Goal: Check status: Check status

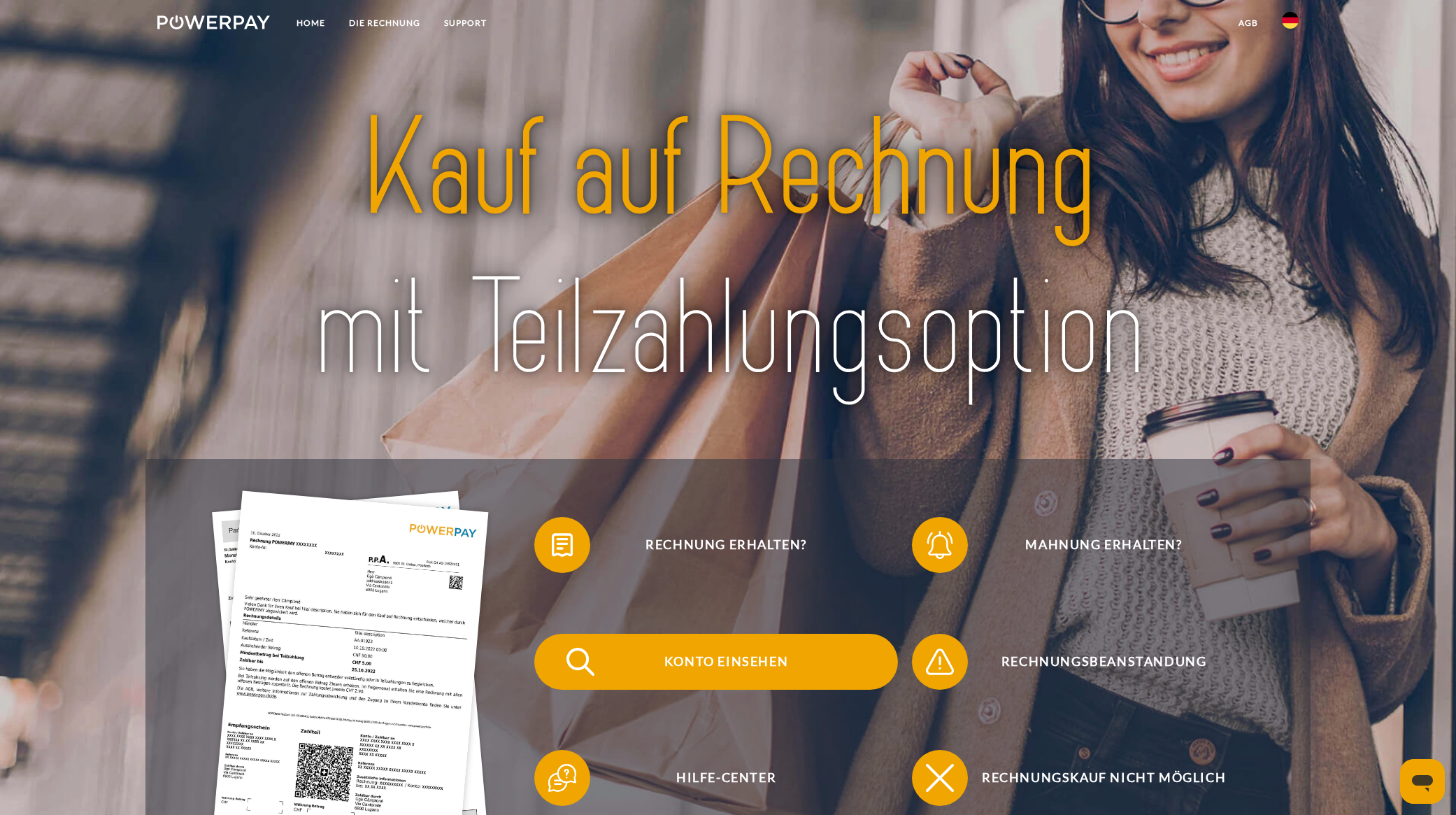
click at [760, 661] on span "Konto einsehen" at bounding box center [726, 661] width 342 height 56
click at [753, 672] on span "Konto einsehen" at bounding box center [726, 661] width 342 height 56
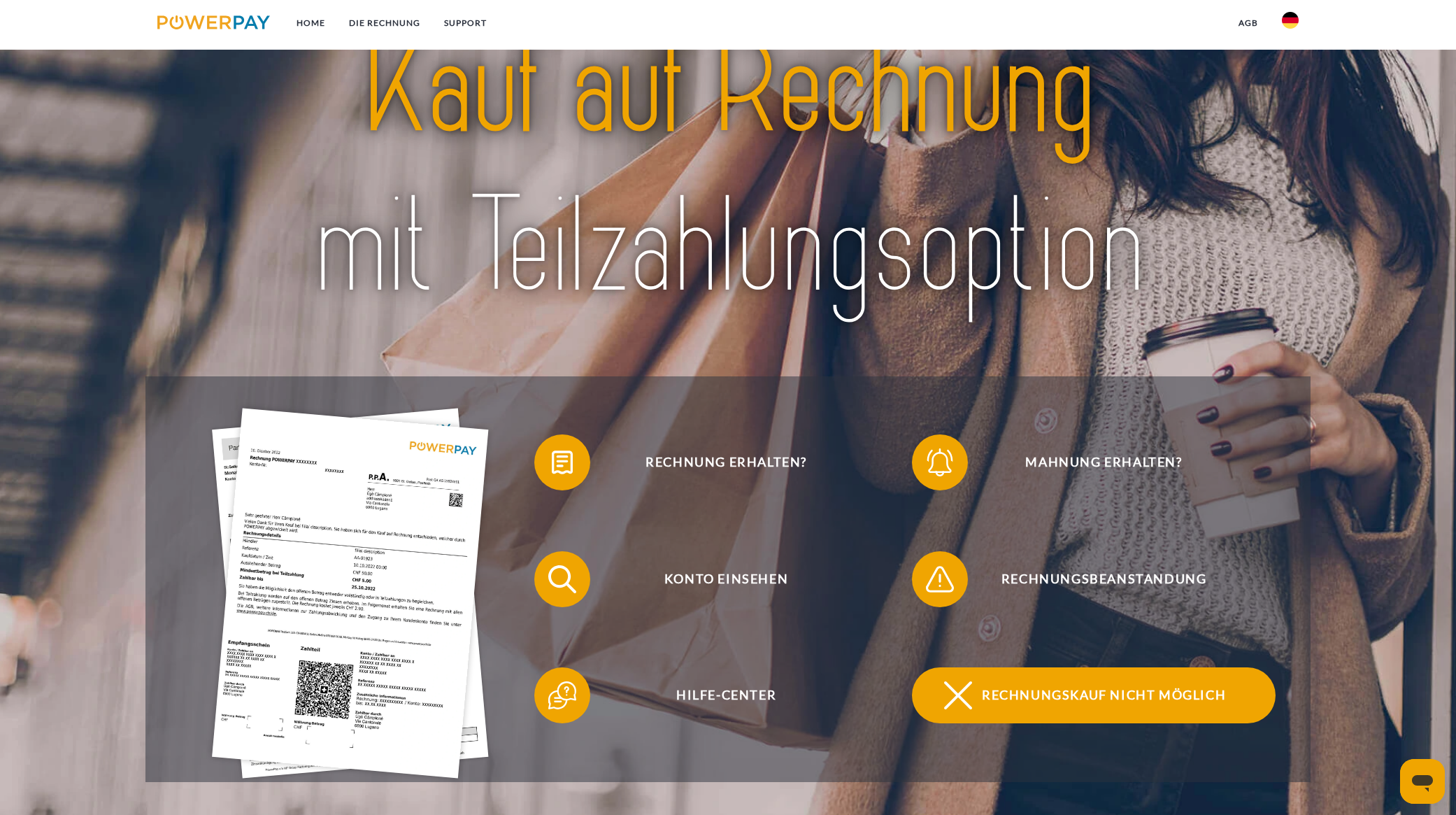
scroll to position [117, 0]
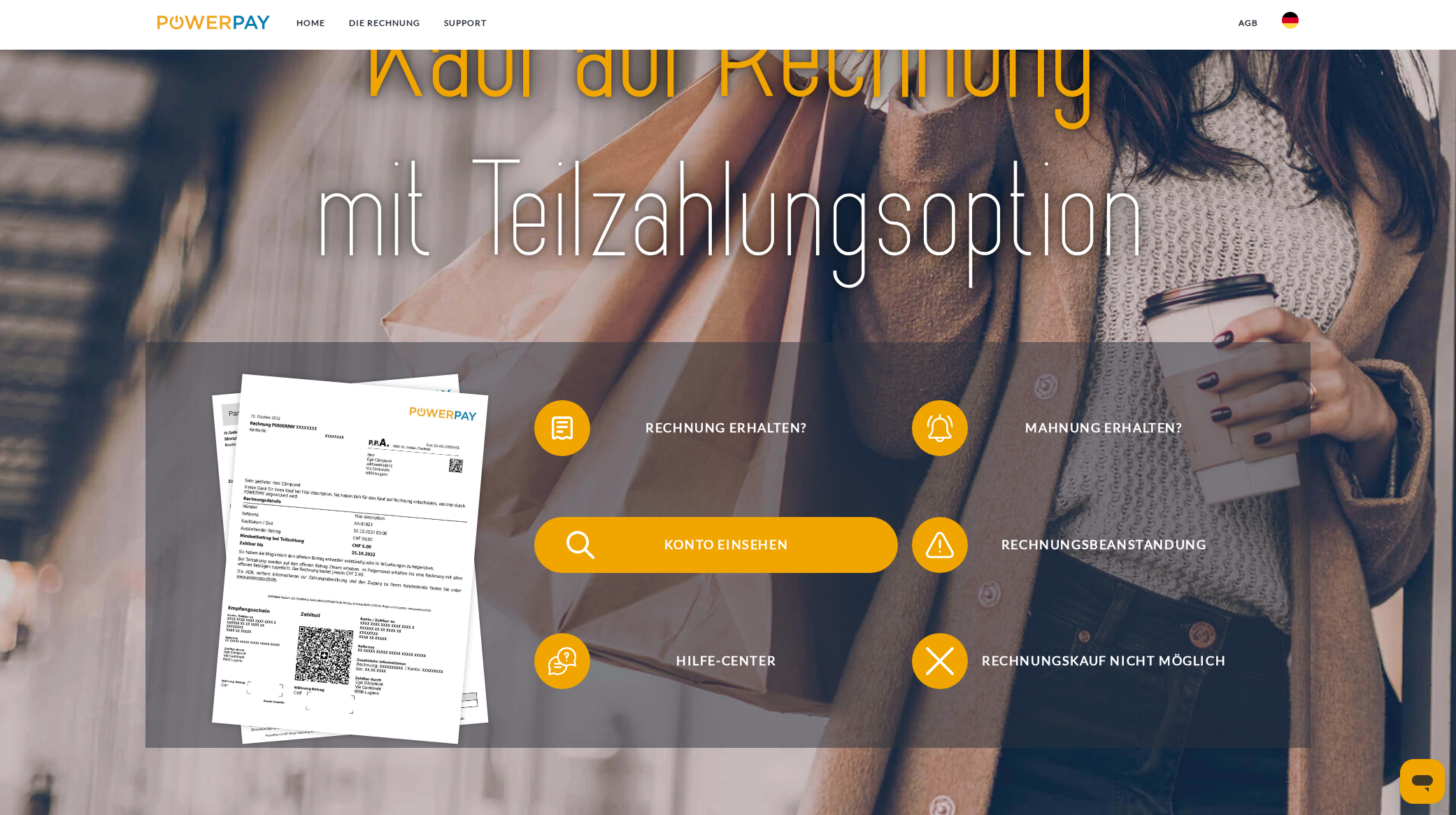
click at [692, 545] on span "Konto einsehen" at bounding box center [726, 545] width 342 height 56
